Goal: Task Accomplishment & Management: Use online tool/utility

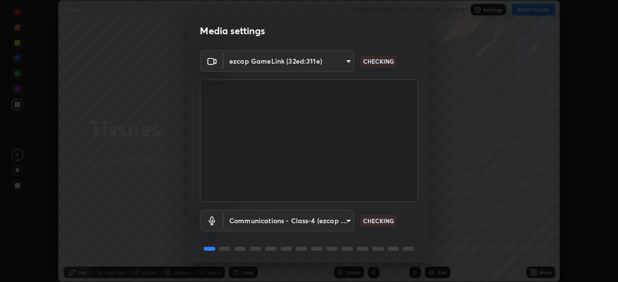
scroll to position [34, 0]
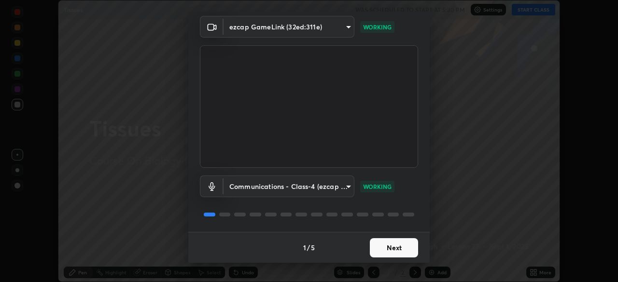
click at [391, 246] on button "Next" at bounding box center [394, 247] width 48 height 19
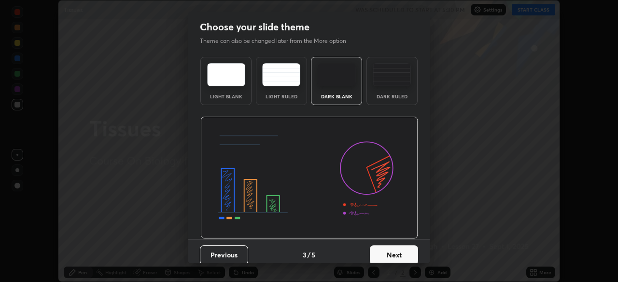
click at [394, 251] on button "Next" at bounding box center [394, 255] width 48 height 19
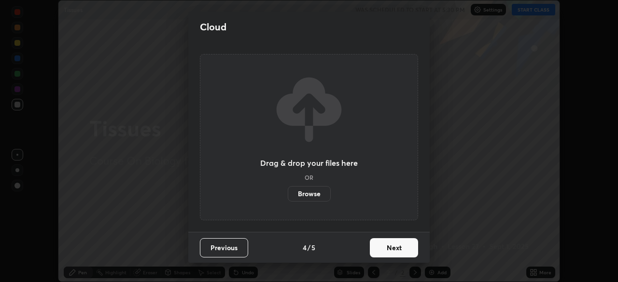
click at [396, 251] on button "Next" at bounding box center [394, 247] width 48 height 19
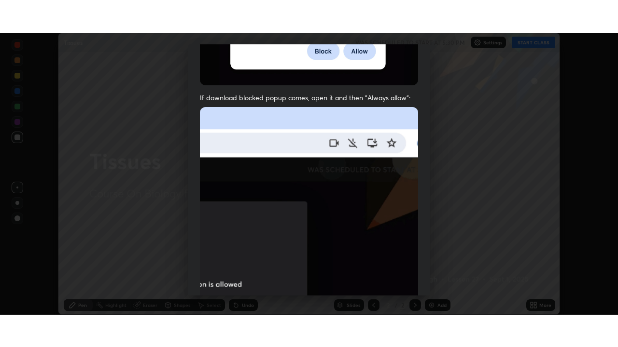
scroll to position [231, 0]
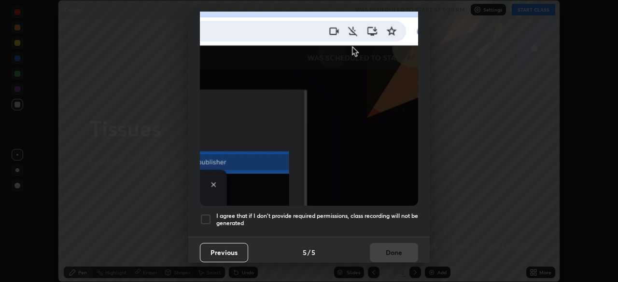
click at [399, 212] on h5 "I agree that if I don't provide required permissions, class recording will not …" at bounding box center [317, 219] width 202 height 15
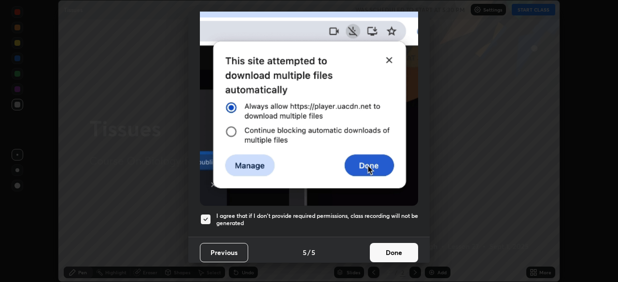
click at [394, 245] on button "Done" at bounding box center [394, 252] width 48 height 19
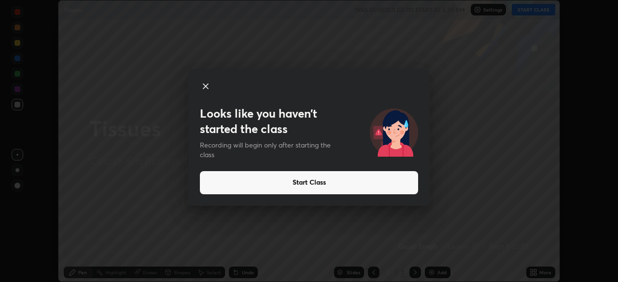
click at [209, 88] on icon at bounding box center [206, 87] width 12 height 12
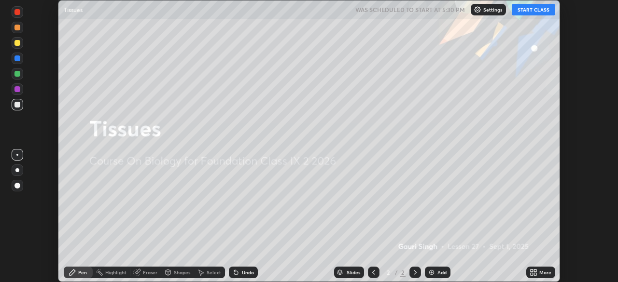
click at [535, 274] on icon at bounding box center [535, 274] width 2 height 2
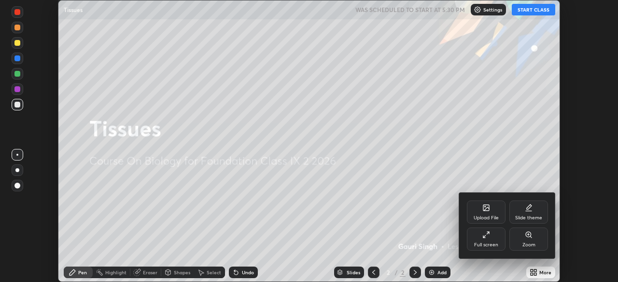
click at [495, 243] on div "Full screen" at bounding box center [486, 245] width 24 height 5
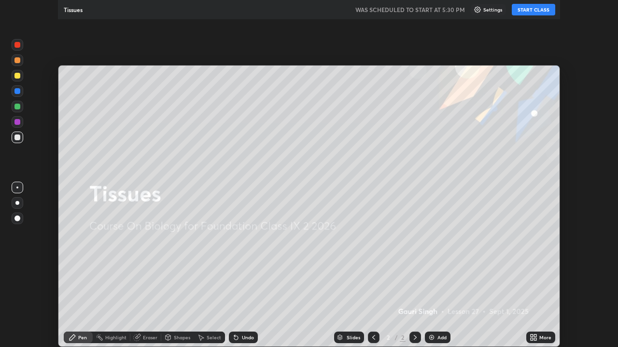
scroll to position [347, 618]
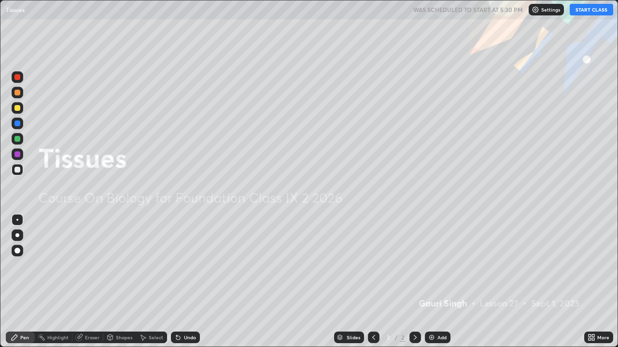
click at [582, 12] on button "START CLASS" at bounding box center [590, 10] width 43 height 12
click at [430, 282] on img at bounding box center [431, 338] width 8 height 8
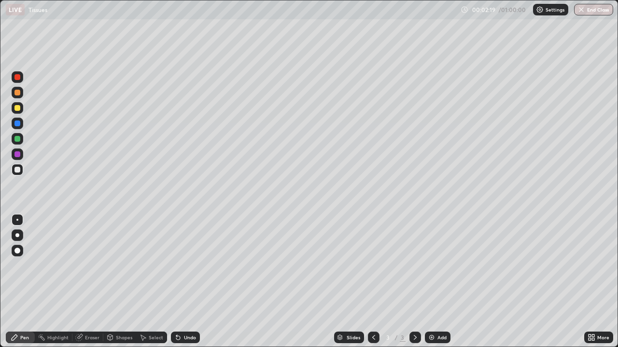
click at [21, 111] on div at bounding box center [18, 108] width 12 height 12
click at [93, 282] on div "Eraser" at bounding box center [92, 337] width 14 height 5
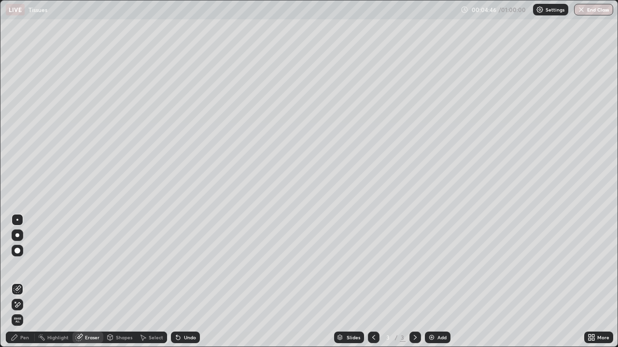
click at [28, 282] on div "Pen" at bounding box center [20, 338] width 29 height 12
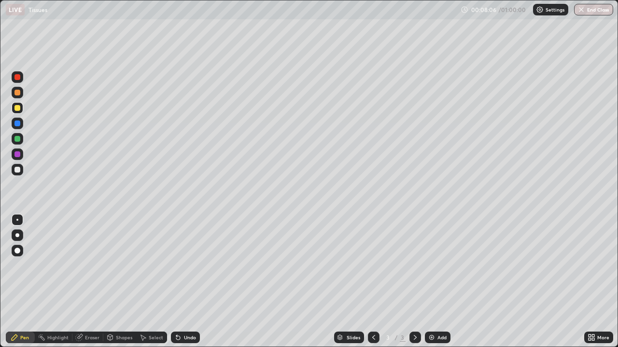
click at [89, 282] on div "Eraser" at bounding box center [92, 337] width 14 height 5
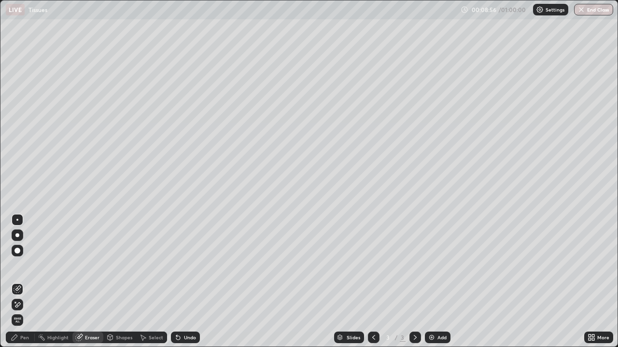
click at [23, 282] on div "Pen" at bounding box center [24, 337] width 9 height 5
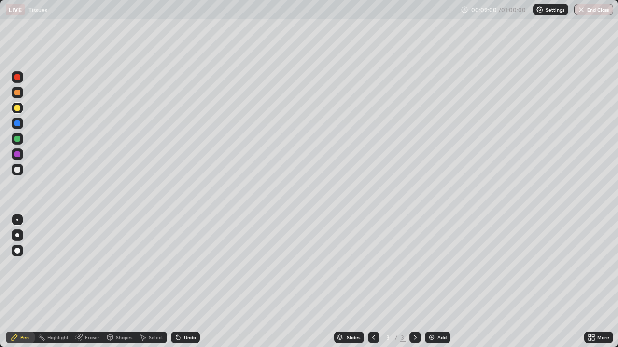
click at [84, 282] on div "Eraser" at bounding box center [87, 338] width 31 height 12
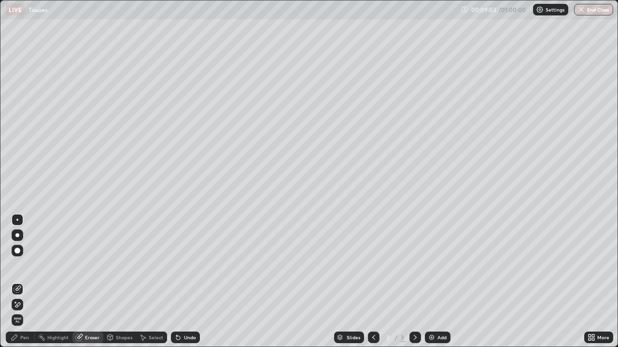
click at [28, 282] on div "Pen" at bounding box center [24, 337] width 9 height 5
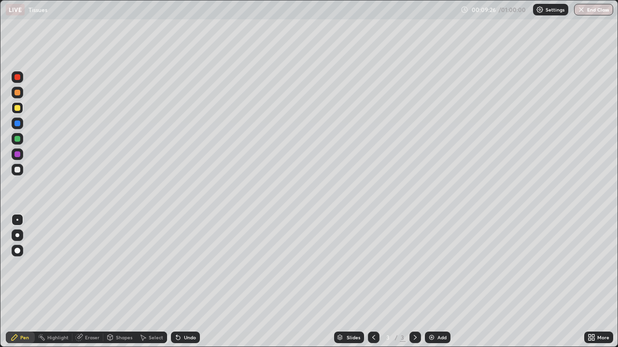
click at [86, 282] on div "Eraser" at bounding box center [92, 337] width 14 height 5
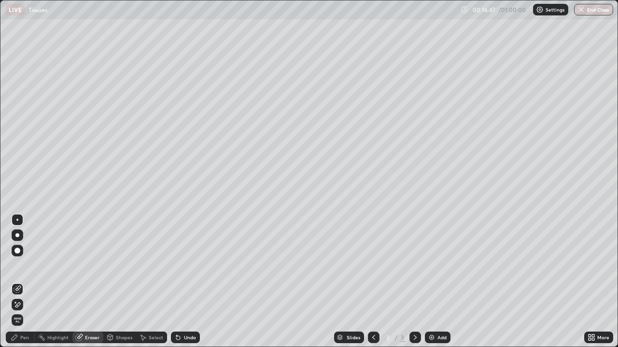
click at [19, 282] on div "Pen" at bounding box center [20, 338] width 29 height 12
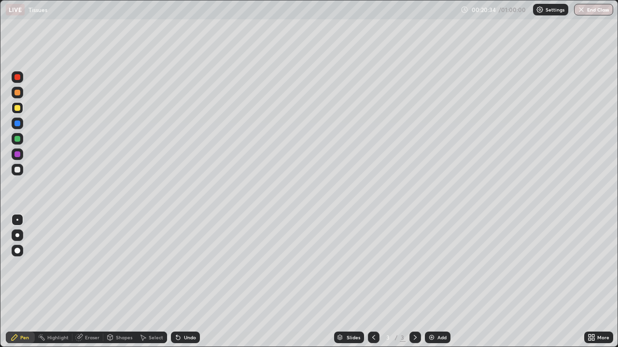
click at [429, 282] on div "Add" at bounding box center [438, 338] width 26 height 12
click at [302, 282] on div "Slides 4 / 4 Add" at bounding box center [392, 337] width 384 height 19
click at [431, 282] on div "Add" at bounding box center [438, 338] width 26 height 12
click at [96, 282] on div "Eraser" at bounding box center [92, 337] width 14 height 5
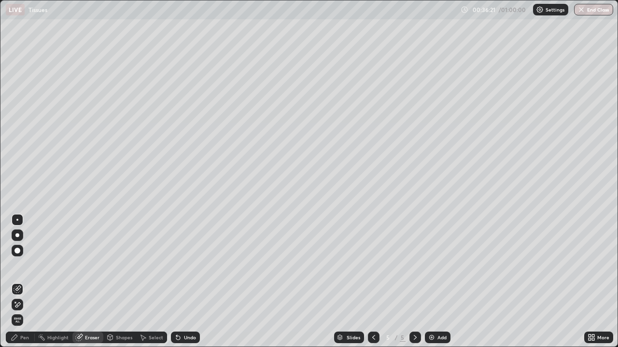
click at [27, 282] on div "Pen" at bounding box center [20, 338] width 29 height 12
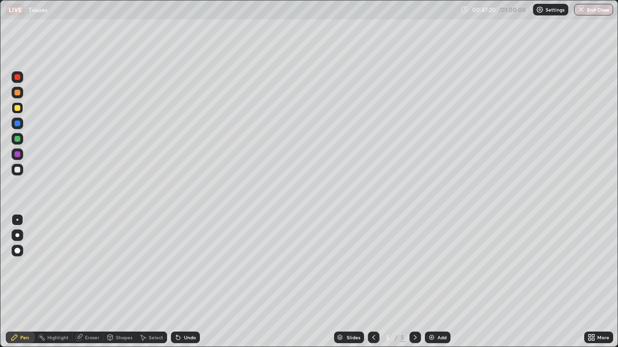
click at [600, 10] on button "End Class" at bounding box center [593, 10] width 39 height 12
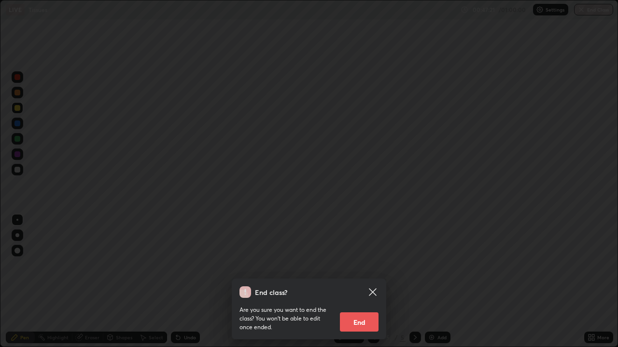
click at [366, 282] on button "End" at bounding box center [359, 322] width 39 height 19
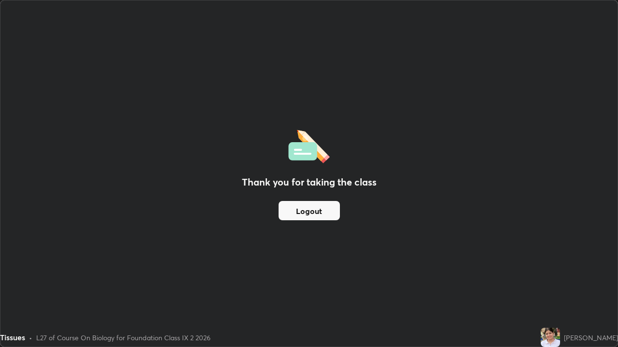
click at [327, 214] on button "Logout" at bounding box center [308, 210] width 61 height 19
click at [490, 48] on div "Thank you for taking the class Logout" at bounding box center [308, 173] width 617 height 346
